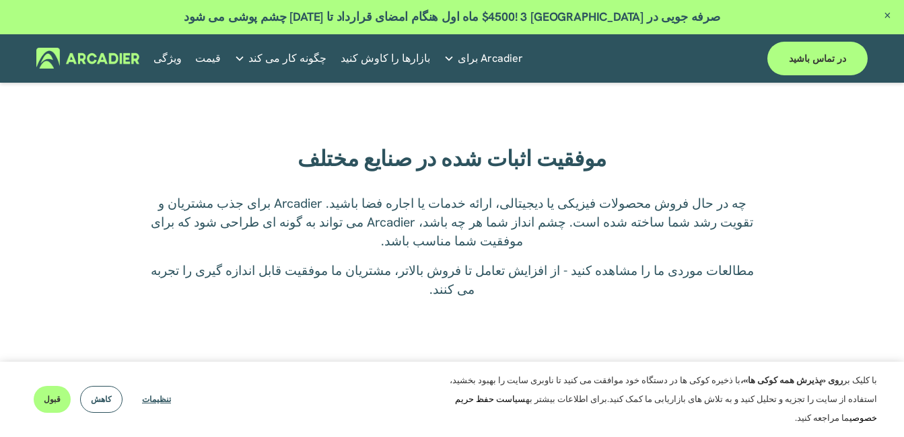
scroll to position [1615, 0]
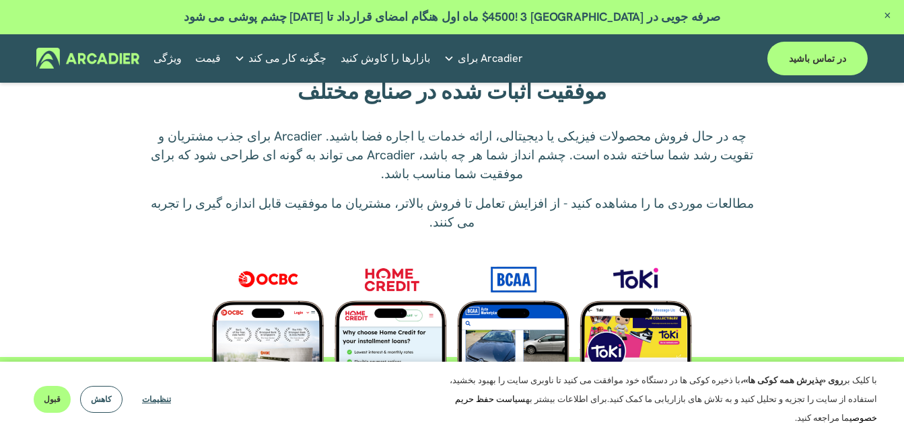
click at [51, 413] on button "قبول" at bounding box center [52, 399] width 37 height 27
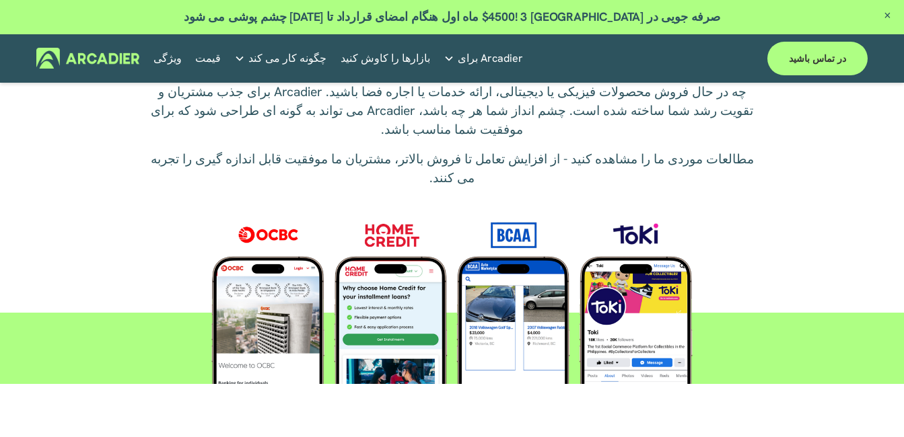
scroll to position [0, 0]
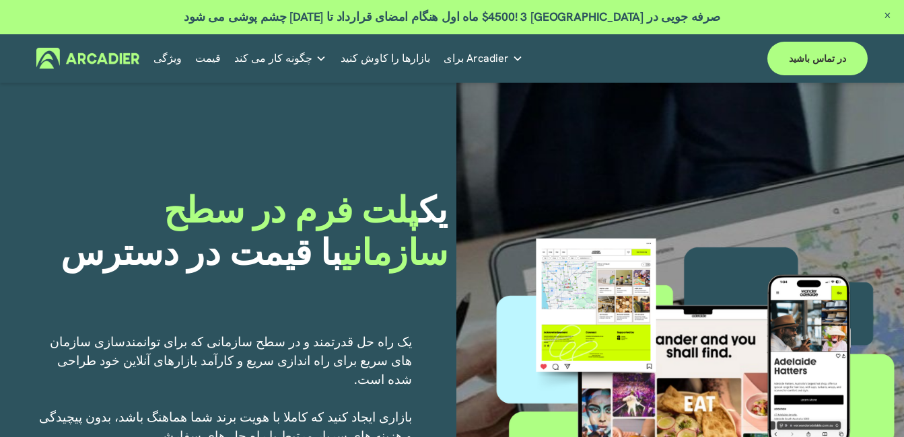
click at [0, 0] on link "Retail Marketplaces Whatever you are offering to your customer, we bring it all…" at bounding box center [0, 0] width 0 height 0
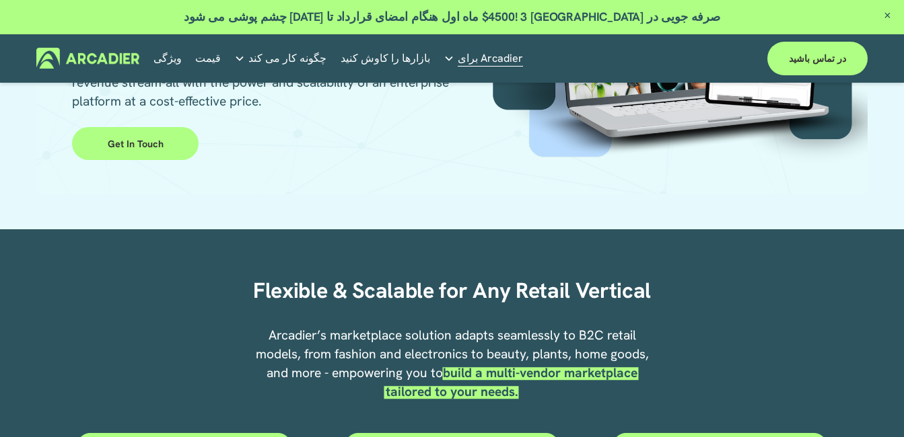
scroll to position [67, 0]
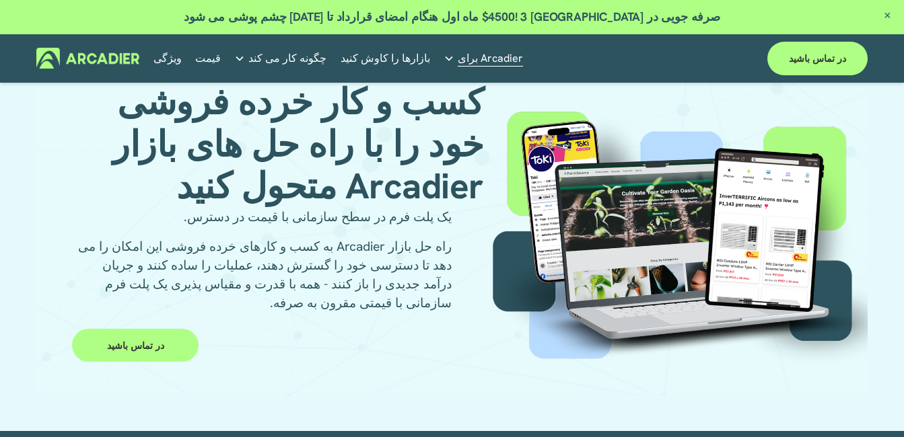
drag, startPoint x: 446, startPoint y: 245, endPoint x: 314, endPoint y: 340, distance: 162.9
click at [314, 340] on div "کسب و کار خرده فروشی خود را با راه حل های بازار Arcadier متحول کنید یک پلت فرم …" at bounding box center [452, 205] width 832 height 378
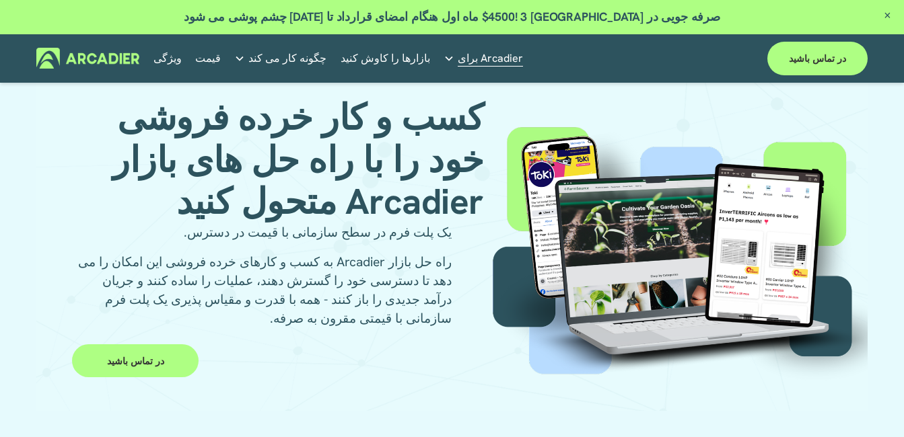
scroll to position [0, 0]
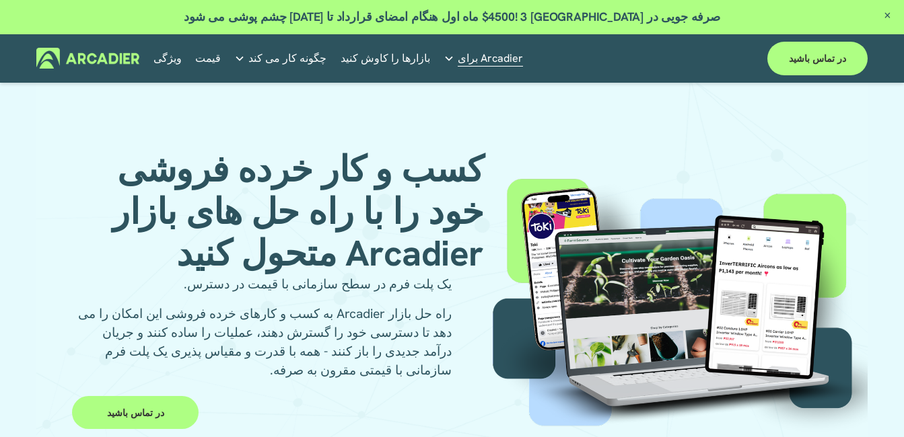
click at [162, 396] on link "در تماس باشید" at bounding box center [135, 412] width 127 height 33
